Goal: Browse casually: Explore the website without a specific task or goal

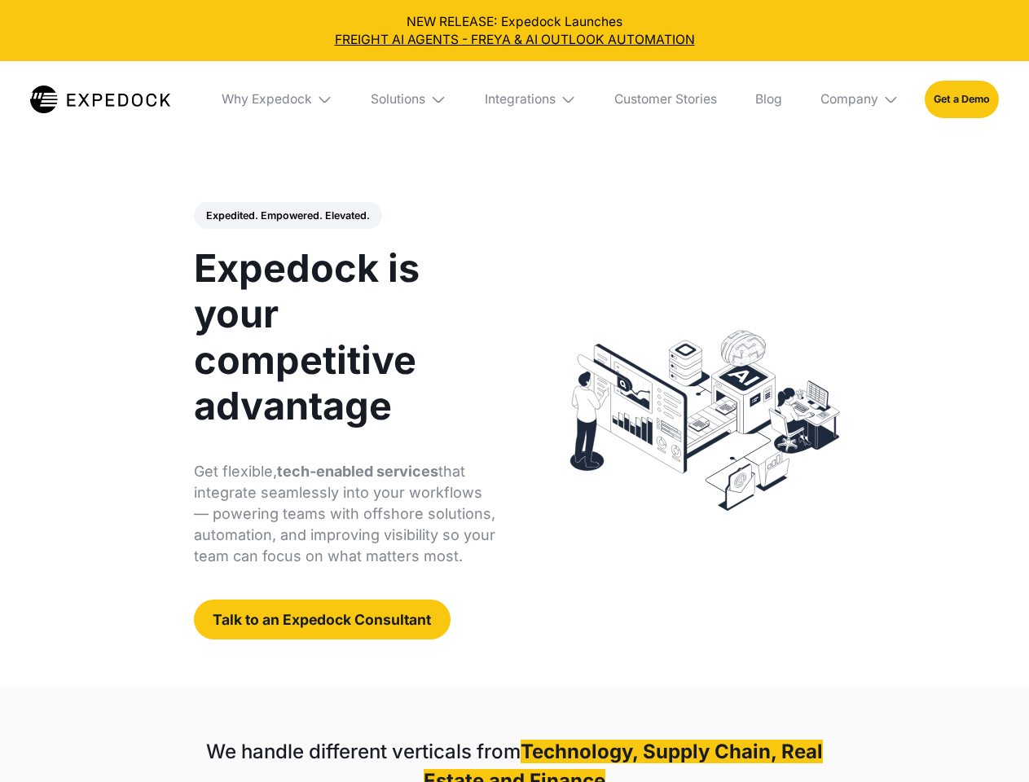
select select
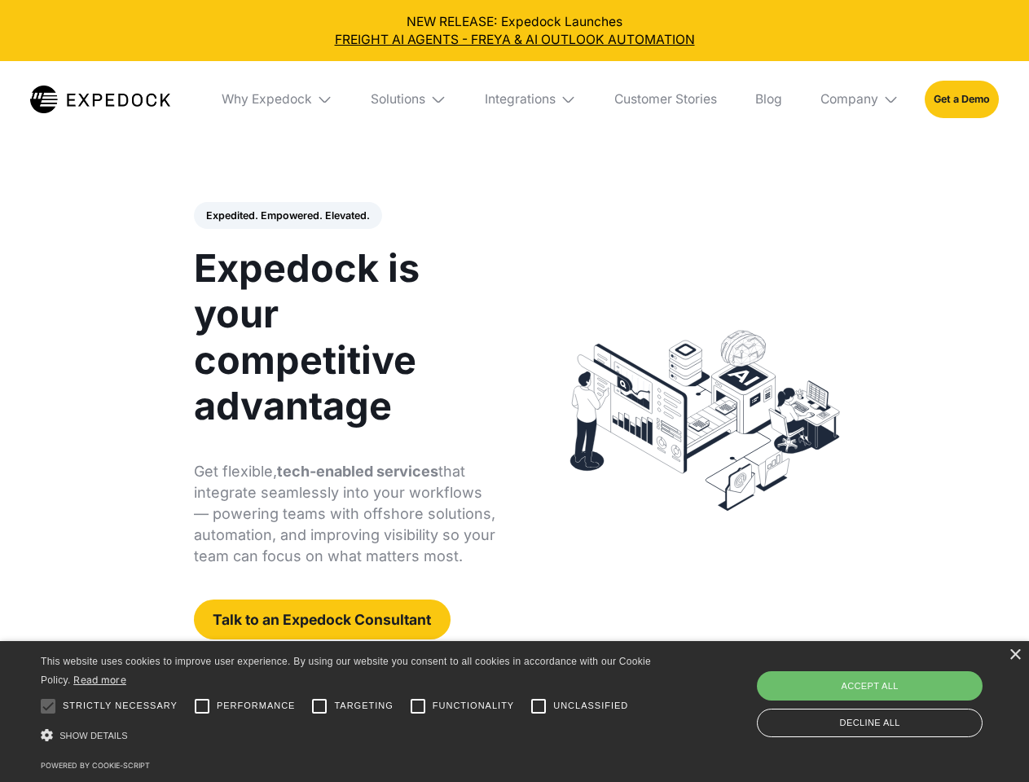
click at [514, 99] on div "Integrations" at bounding box center [520, 99] width 71 height 16
click at [278, 99] on div "Why Expedock" at bounding box center [253, 99] width 90 height 16
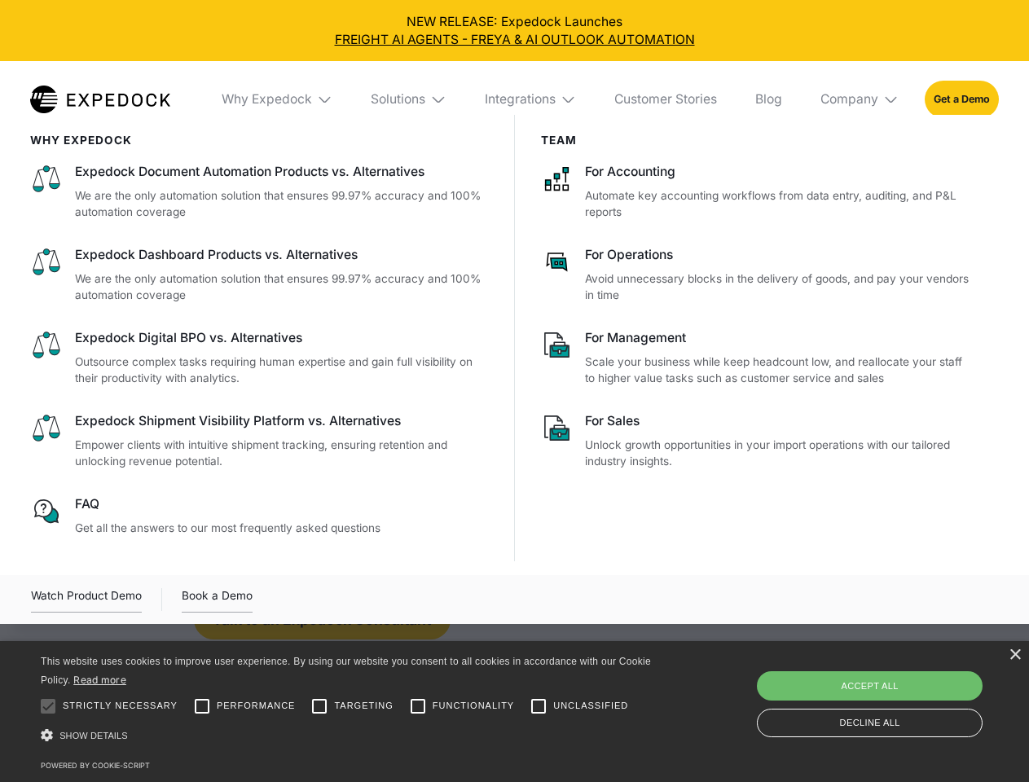
click at [410, 99] on div "Solutions" at bounding box center [398, 99] width 55 height 16
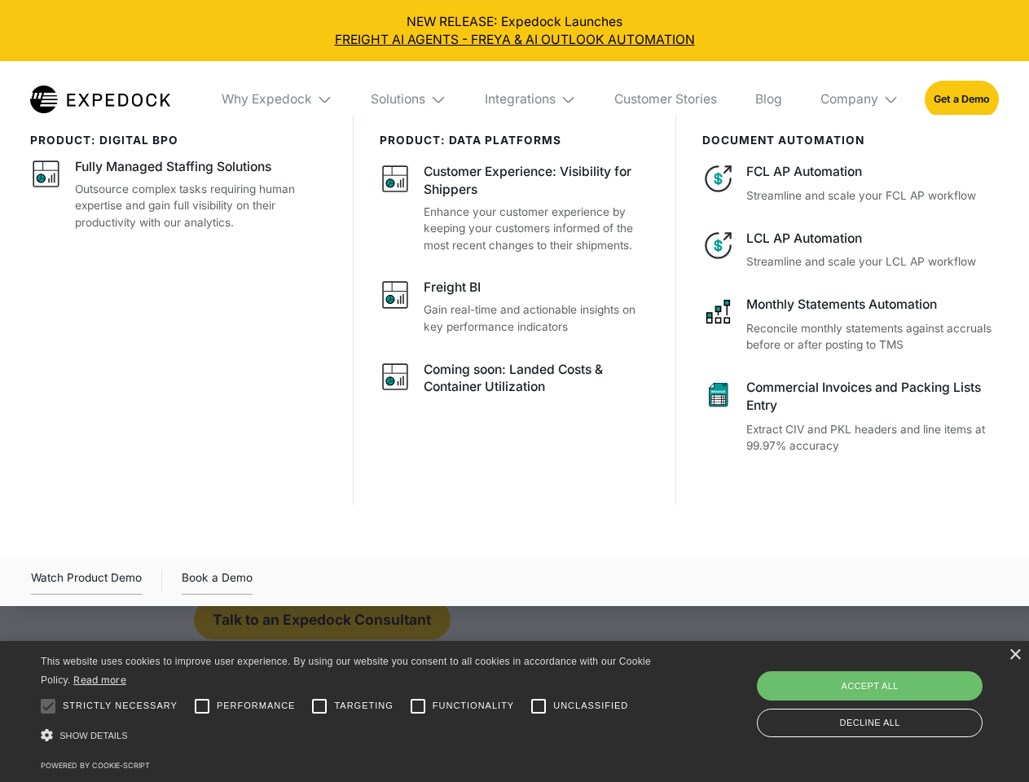
click at [531, 99] on div "Integrations" at bounding box center [520, 99] width 71 height 16
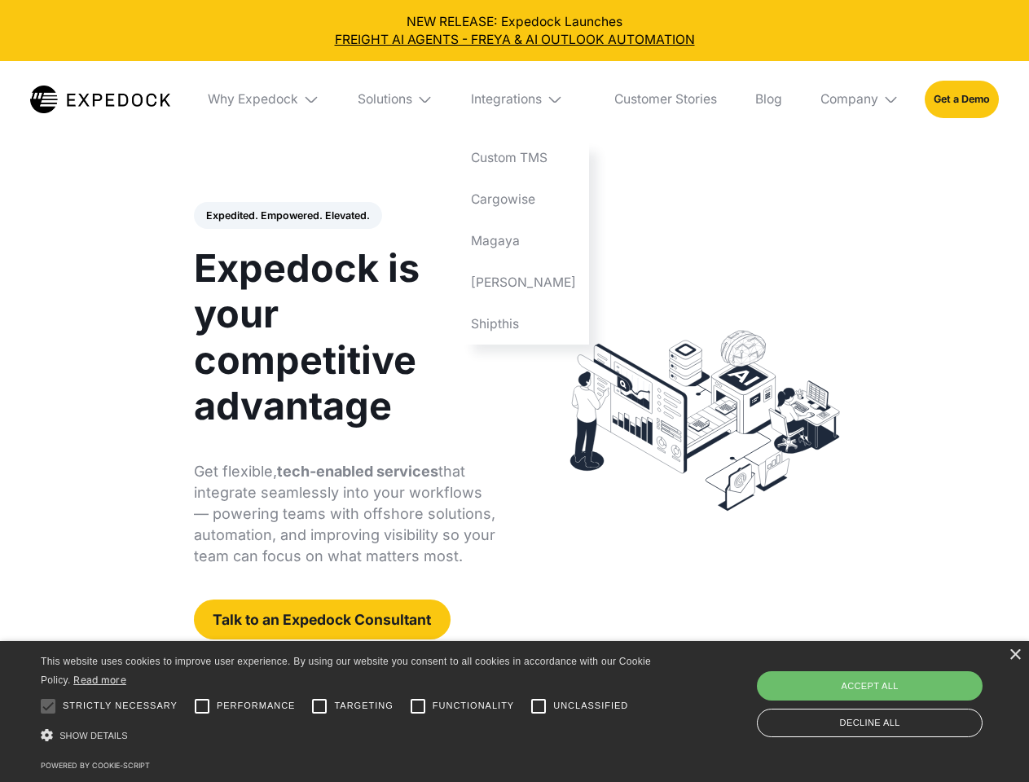
click at [860, 99] on div "Company" at bounding box center [849, 99] width 58 height 16
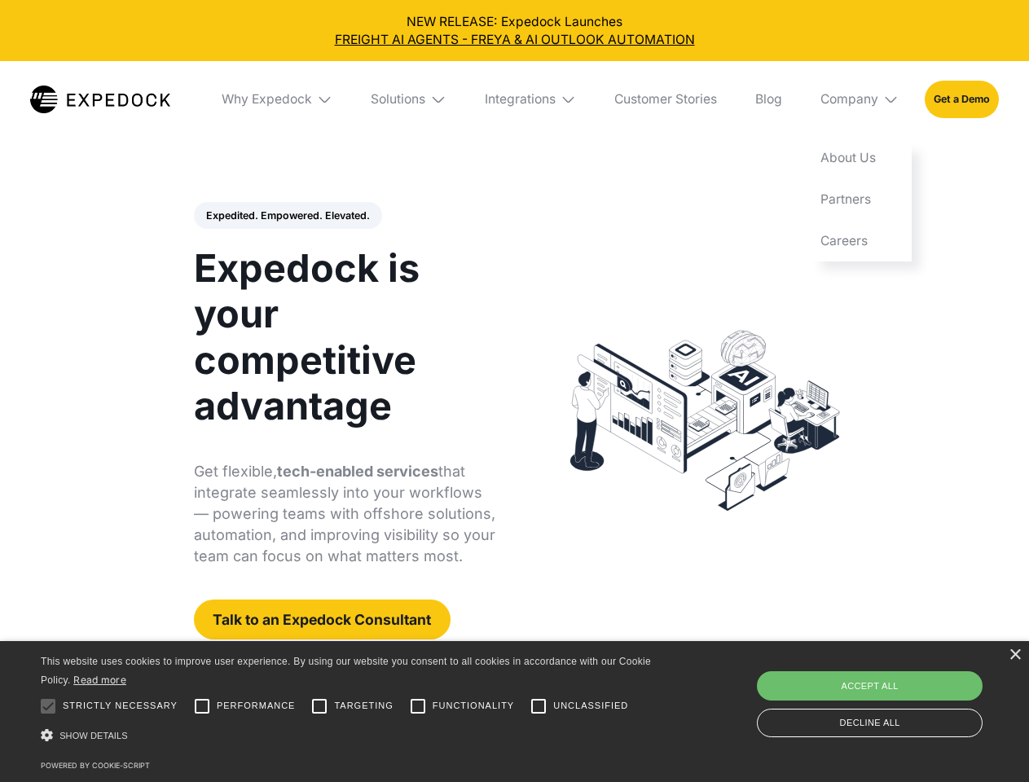
click at [287, 216] on div "Expedited. Empowered. Elevated. Automate Freight Document Extraction at 99.97% …" at bounding box center [345, 421] width 302 height 438
click at [48, 706] on div at bounding box center [48, 706] width 33 height 33
click at [202, 706] on input "Performance" at bounding box center [202, 706] width 33 height 33
checkbox input "true"
click at [319, 706] on input "Targeting" at bounding box center [319, 706] width 33 height 33
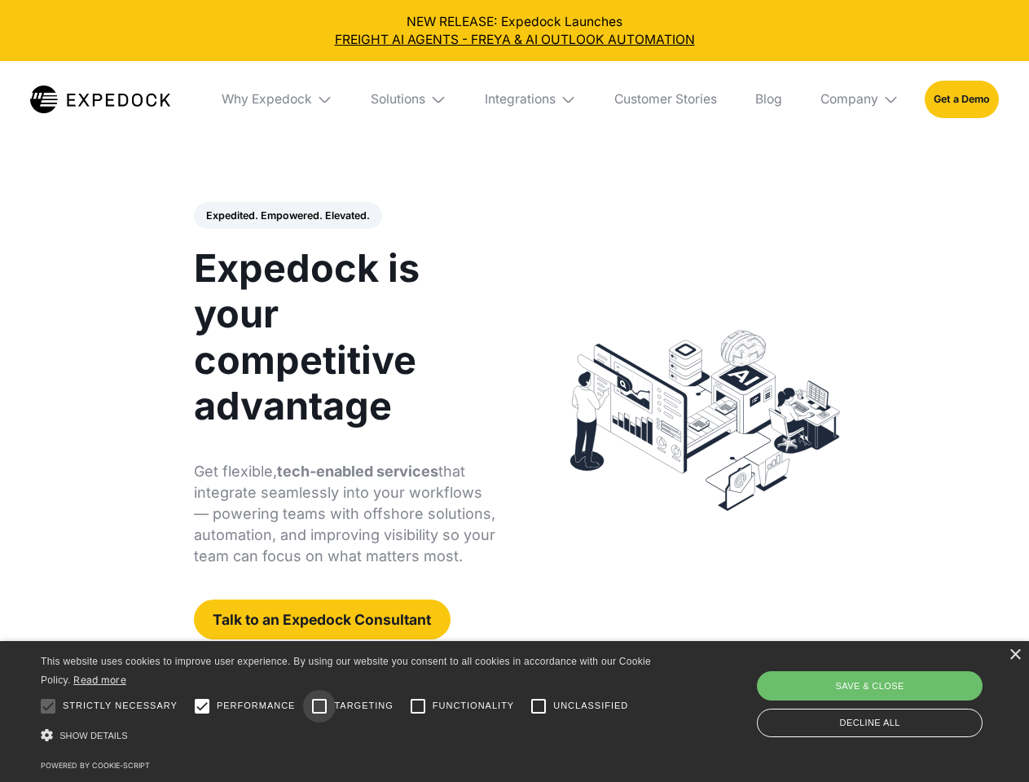
checkbox input "true"
click at [418, 706] on input "Functionality" at bounding box center [418, 706] width 33 height 33
checkbox input "true"
